Goal: Navigation & Orientation: Find specific page/section

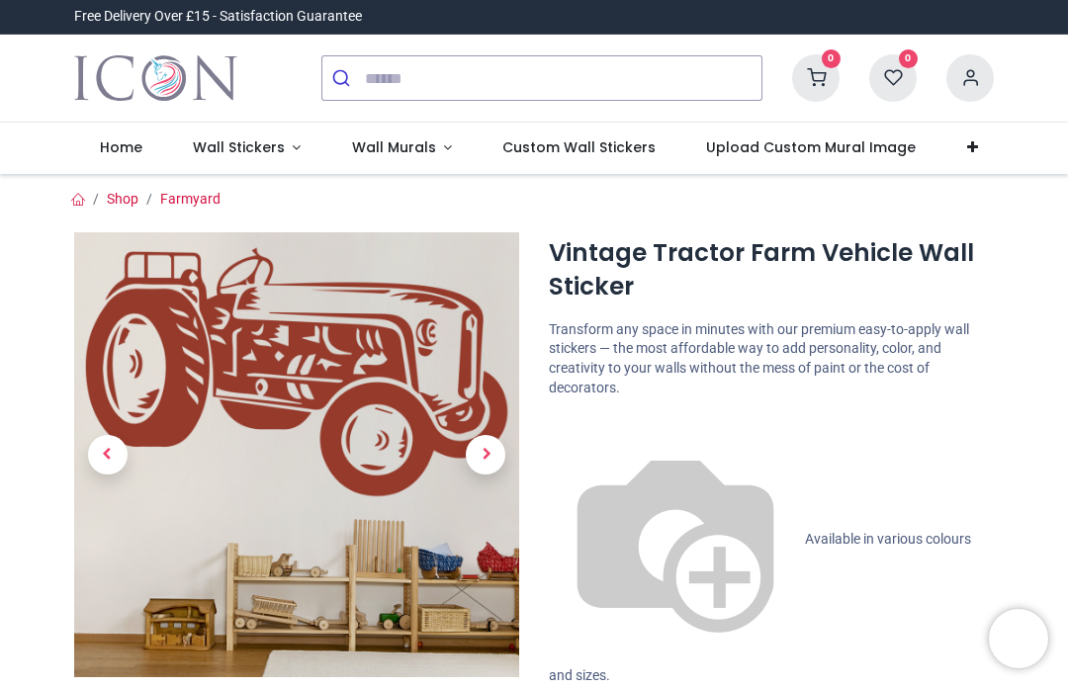
click at [407, 142] on span "Wall Murals" at bounding box center [394, 147] width 84 height 20
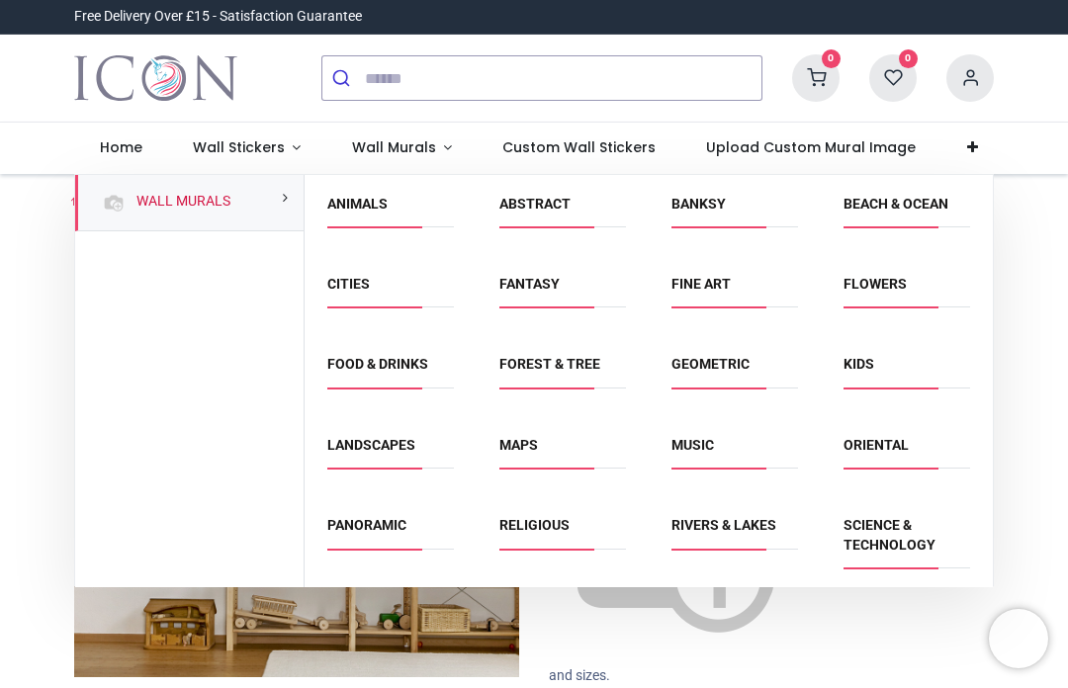
click at [569, 365] on link "Forest & Tree" at bounding box center [549, 364] width 101 height 16
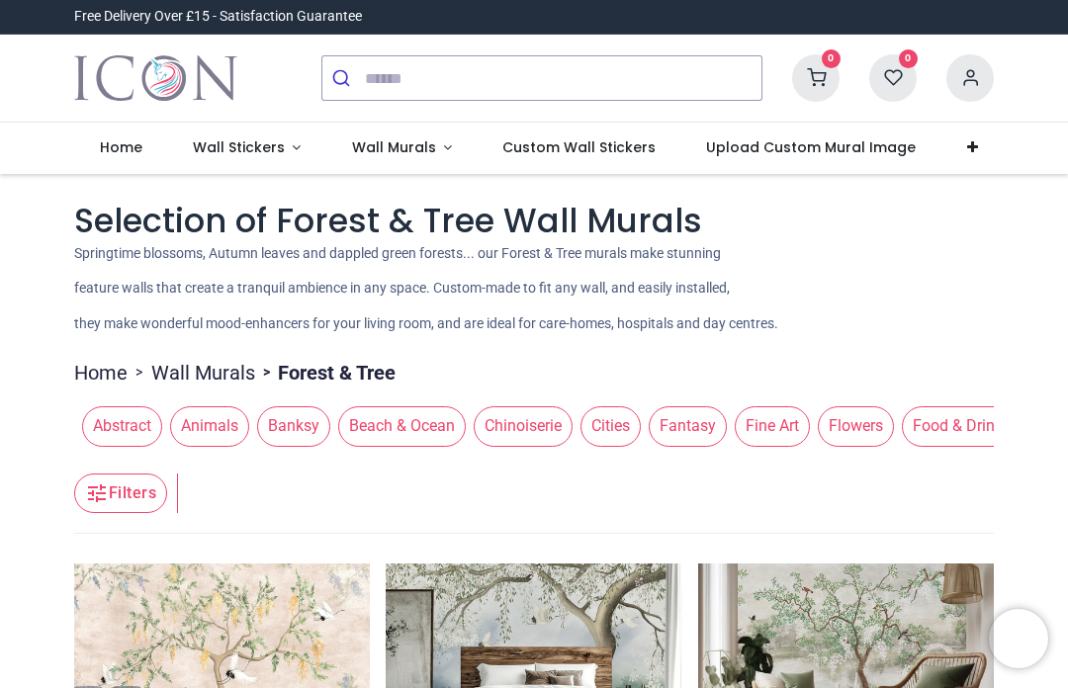
click at [256, 147] on span "Wall Stickers" at bounding box center [239, 147] width 92 height 20
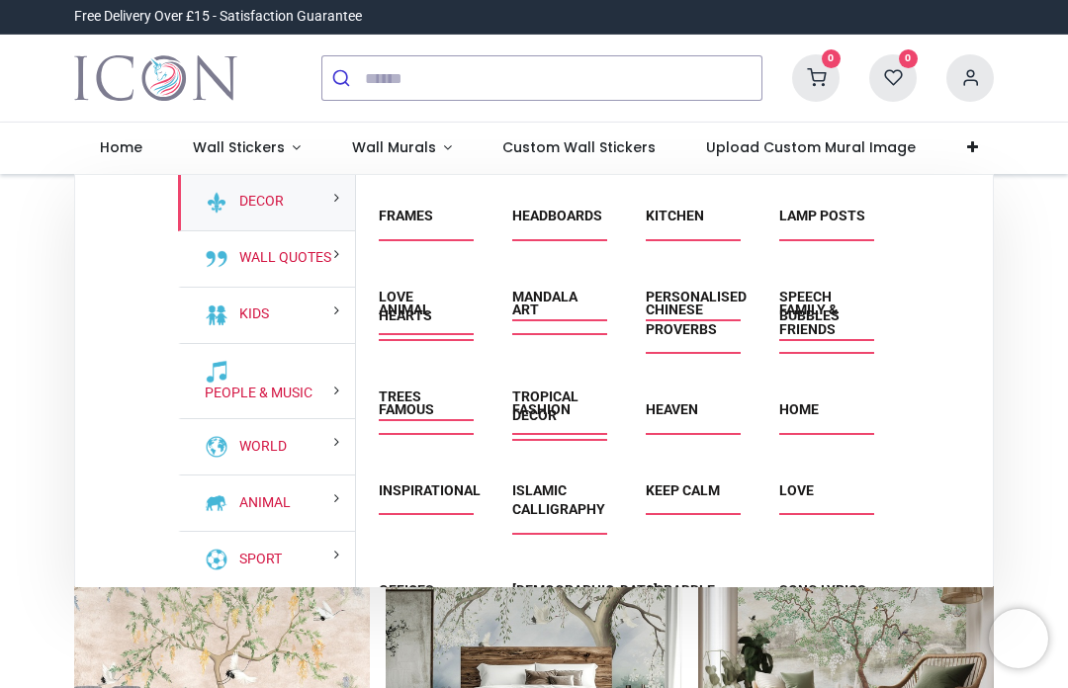
scroll to position [318, 0]
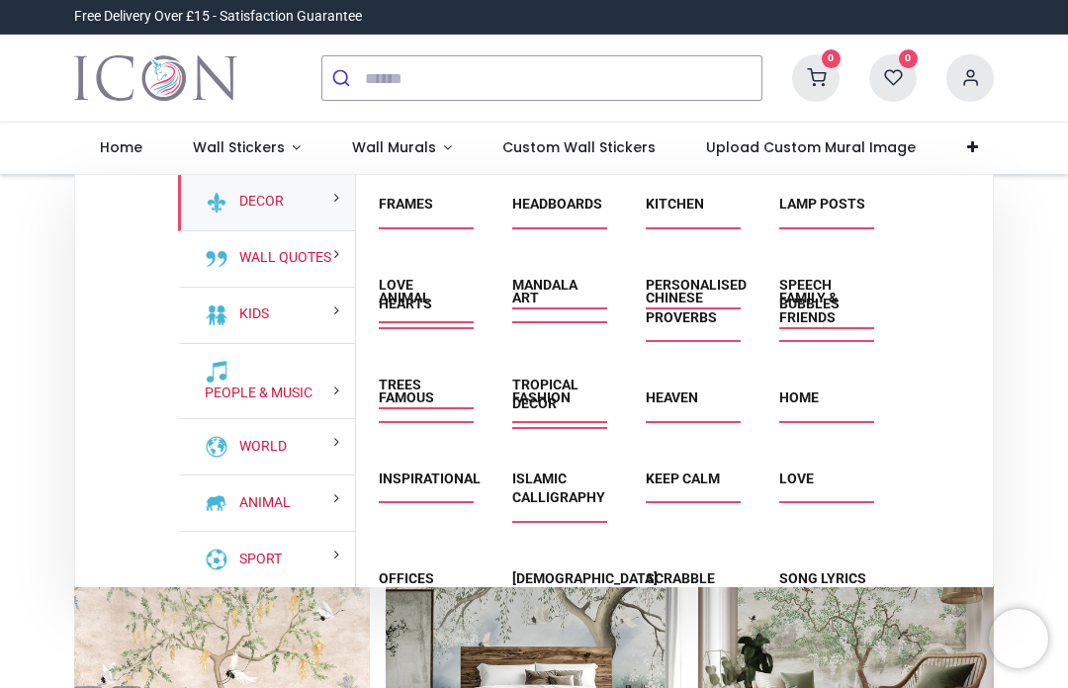
click at [421, 369] on div "Animal" at bounding box center [423, 319] width 134 height 100
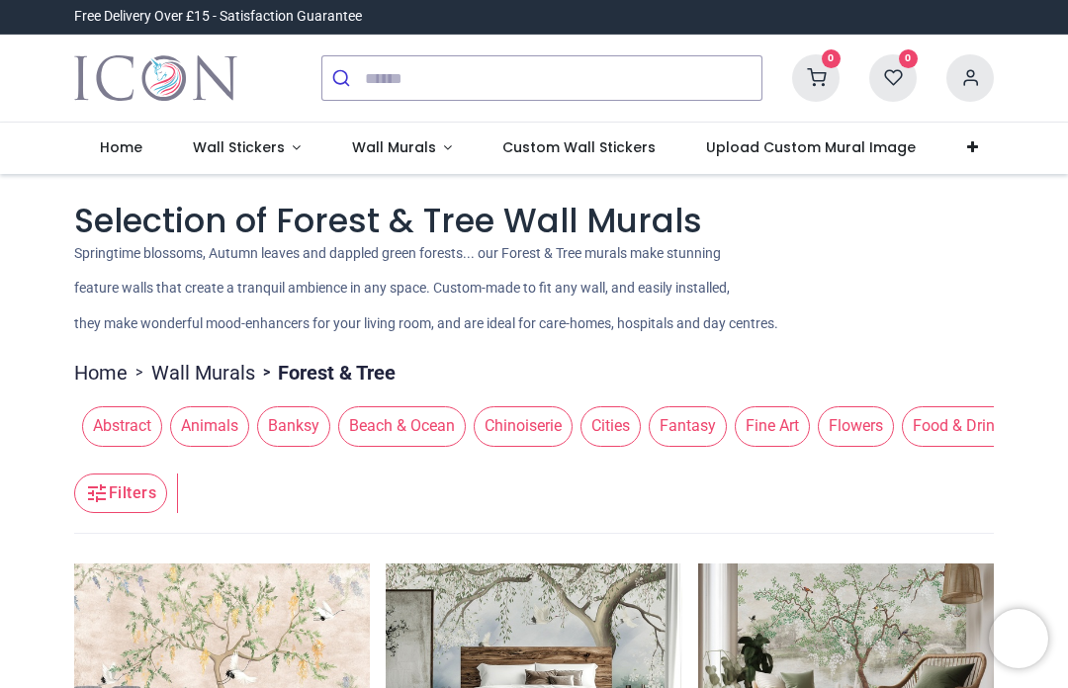
scroll to position [0, 0]
click at [609, 147] on span "Custom Wall Stickers" at bounding box center [578, 147] width 153 height 20
